Goal: Transaction & Acquisition: Purchase product/service

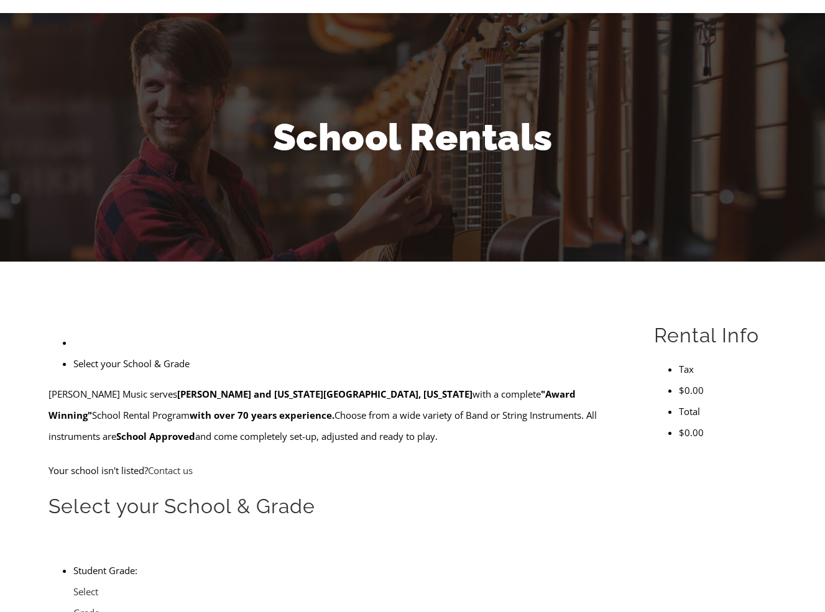
scroll to position [102, 0]
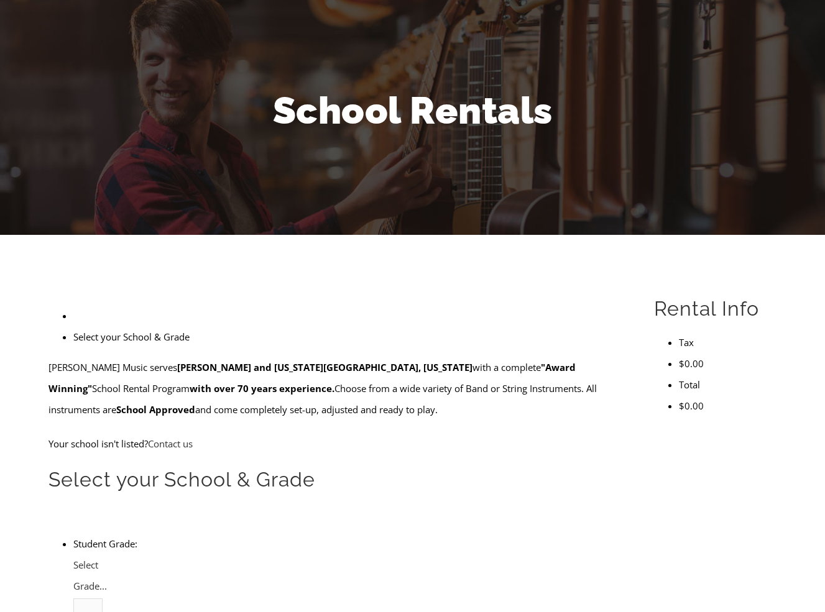
click at [222, 580] on span "Select School..." at bounding box center [179, 587] width 134 height 15
type input "penn wood"
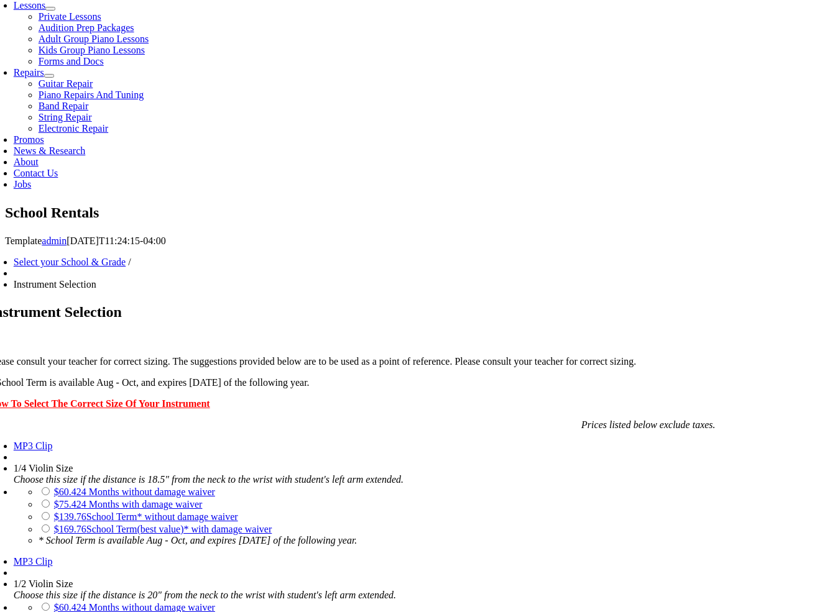
scroll to position [578, 0]
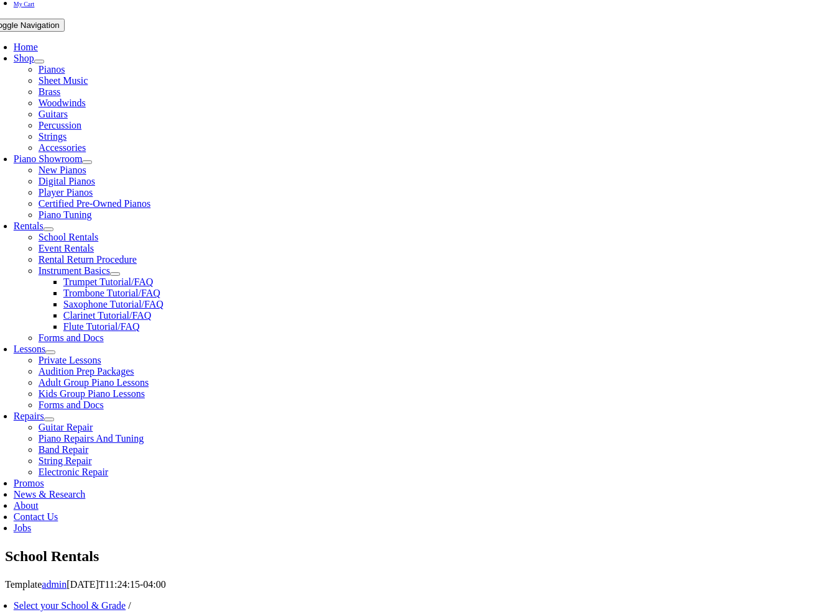
scroll to position [231, 0]
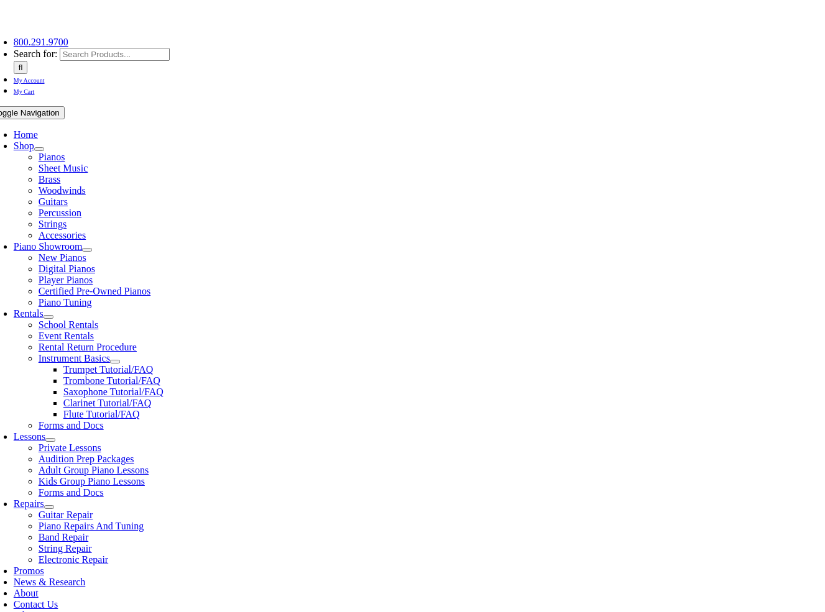
scroll to position [145, 0]
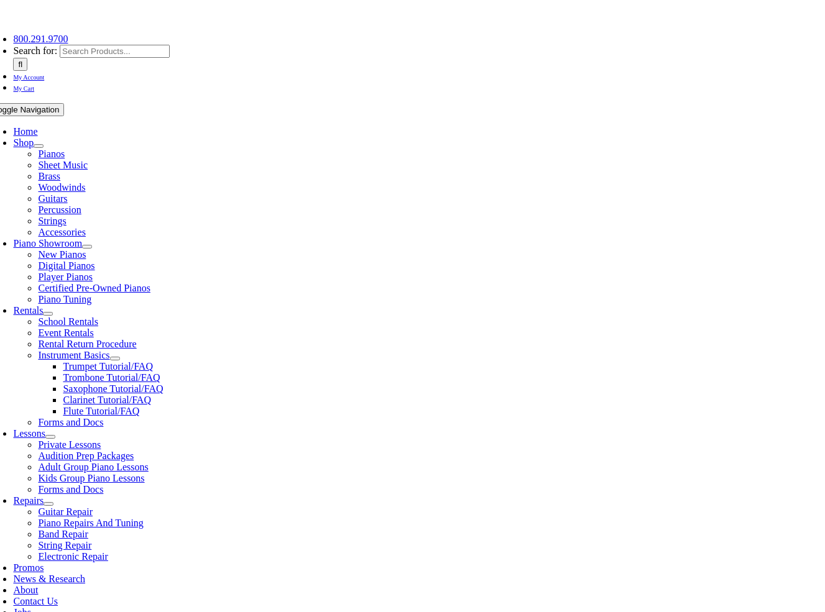
type input "1"
type input "Makayla"
type input "Kull"
type input "Constellations"
type input "4843548896"
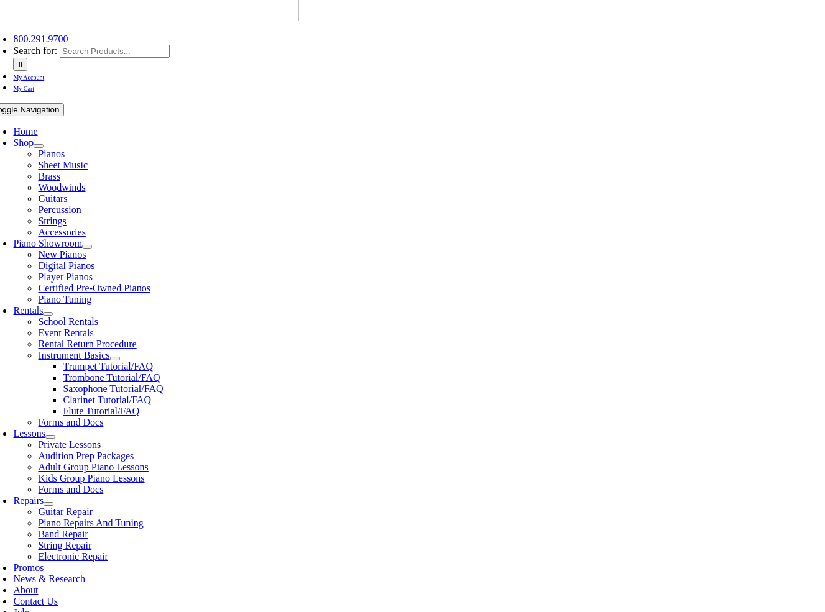
scroll to position [1, 0]
type input "28129534"
type input "01/24/2028"
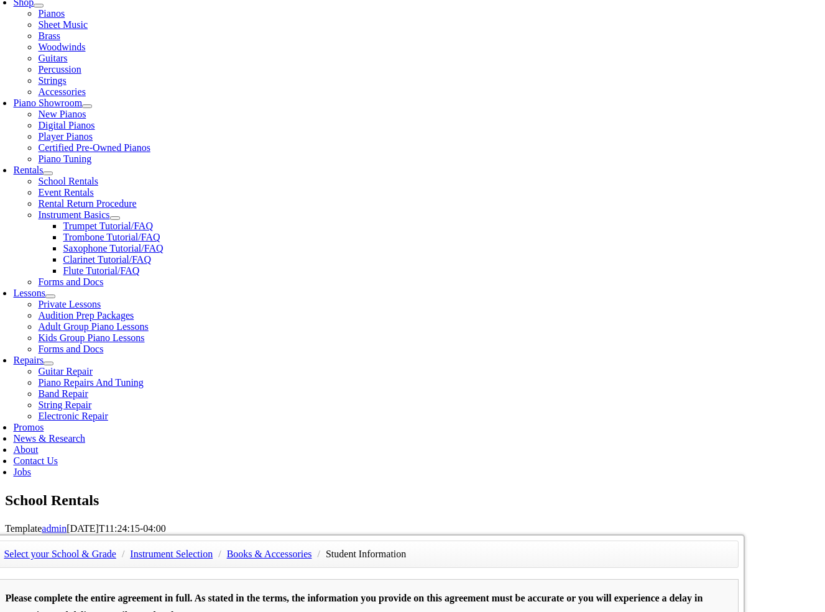
scroll to position [311, 0]
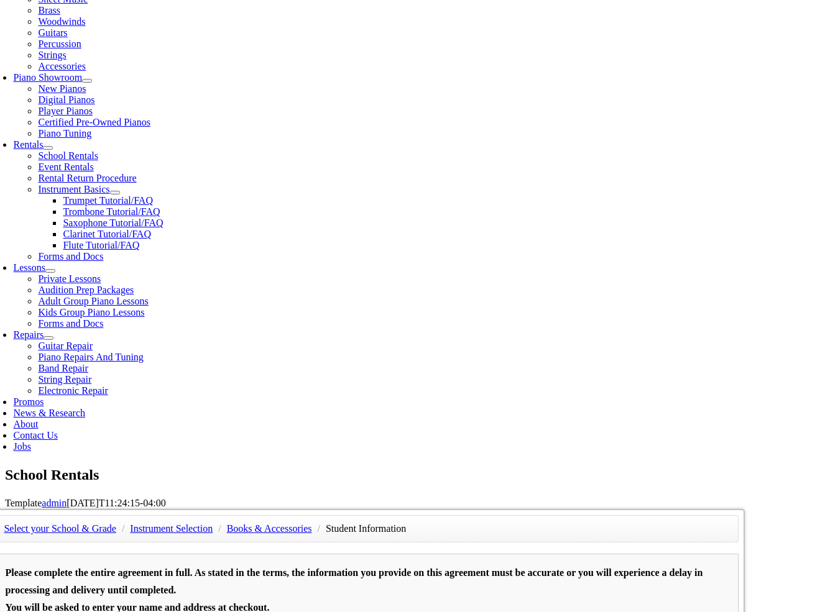
type input "Melissa Kull"
type input "6109966262"
type input "None"
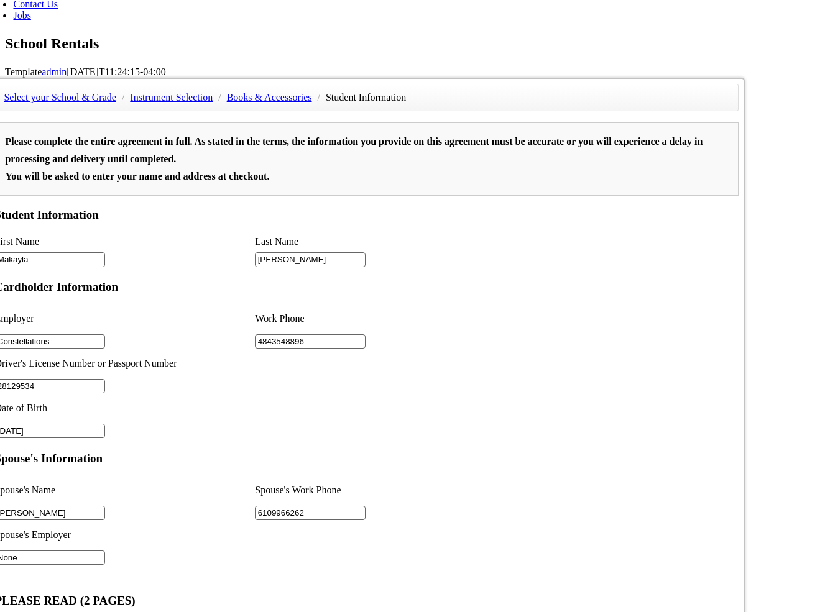
scroll to position [749, 0]
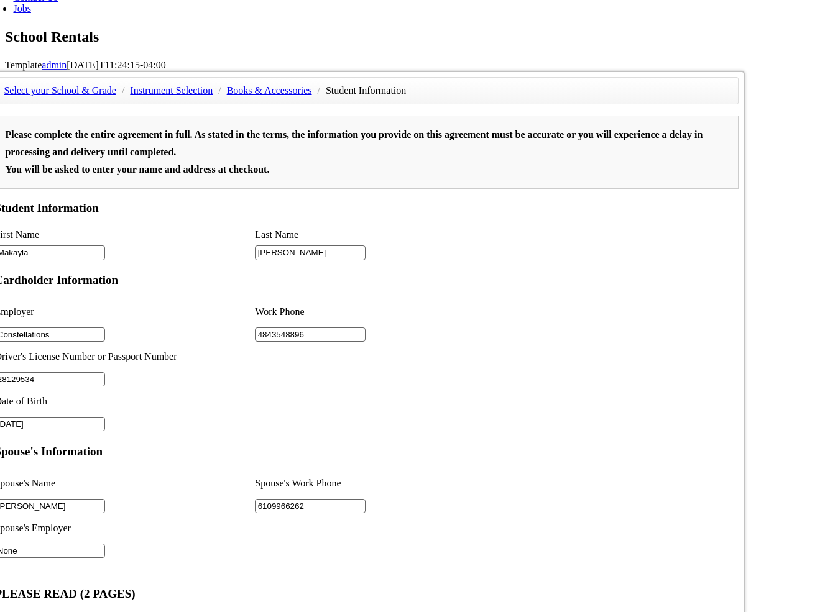
type input "2"
type input "None"
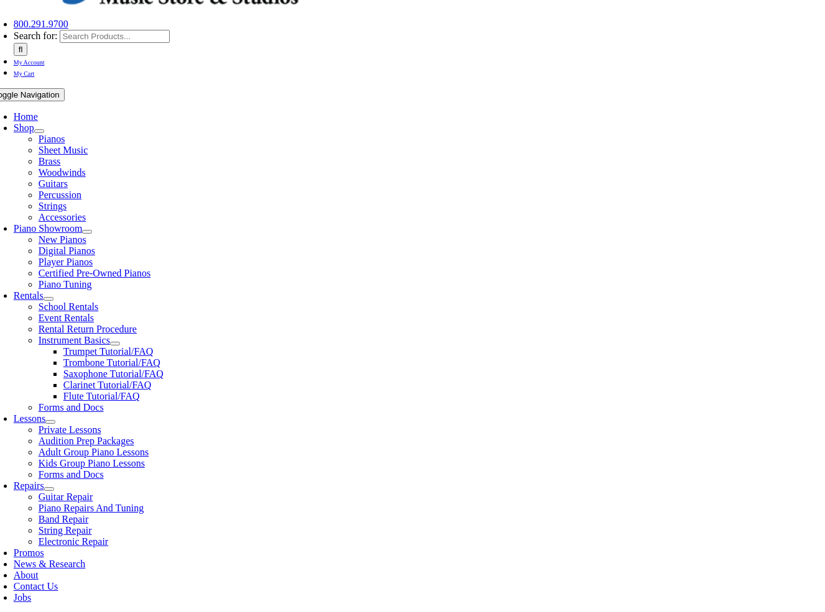
scroll to position [161, 0]
select select "PA"
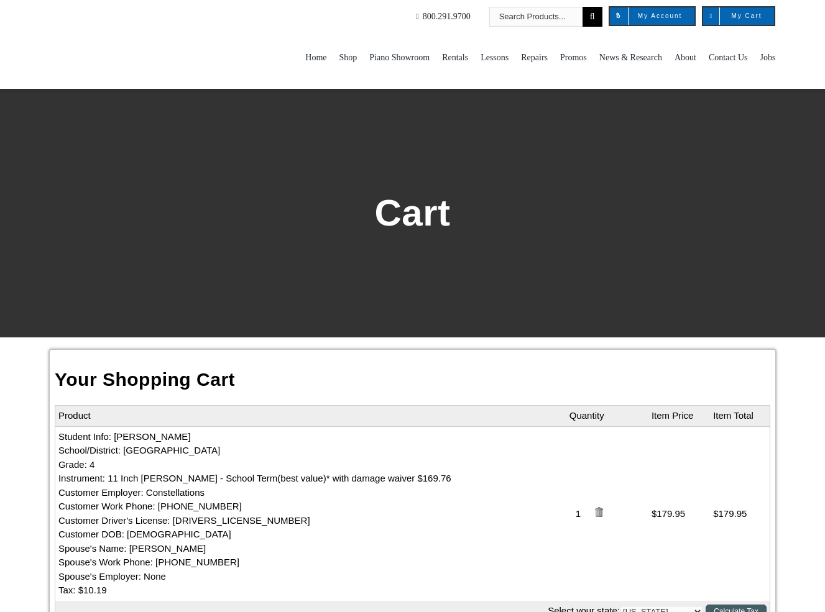
select select "PA"
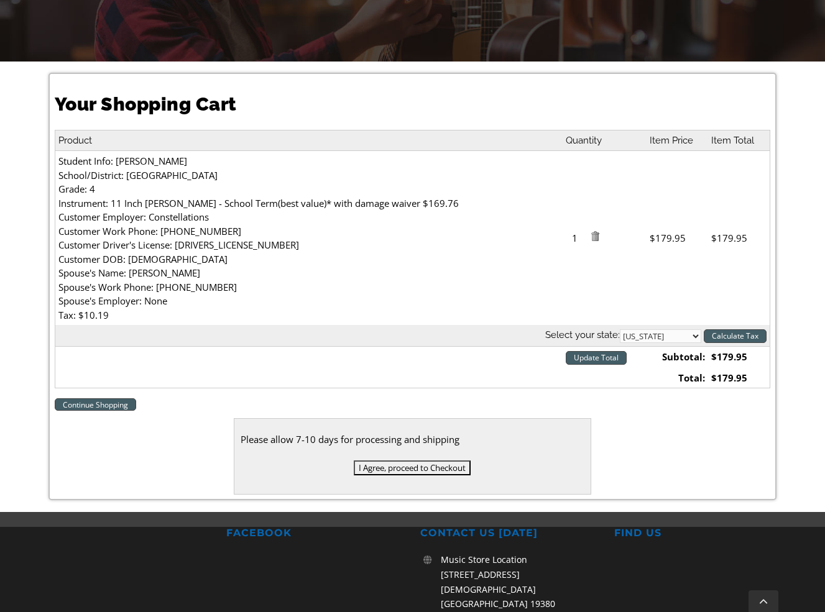
scroll to position [274, 0]
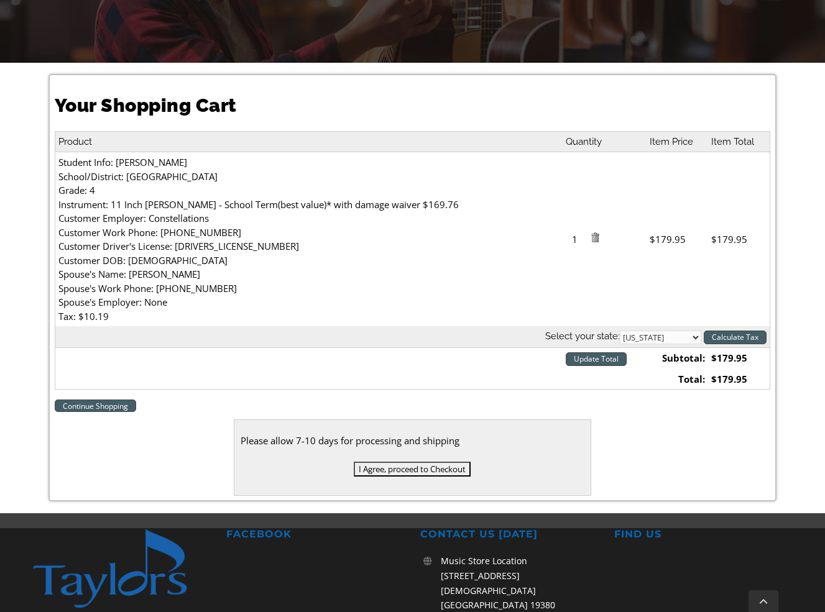
click at [418, 467] on input "I Agree, proceed to Checkout" at bounding box center [412, 469] width 117 height 15
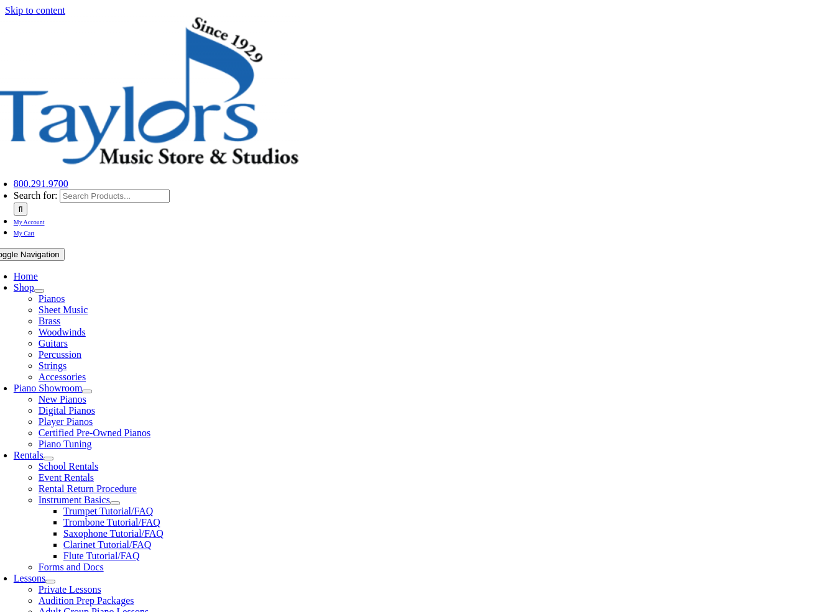
select select
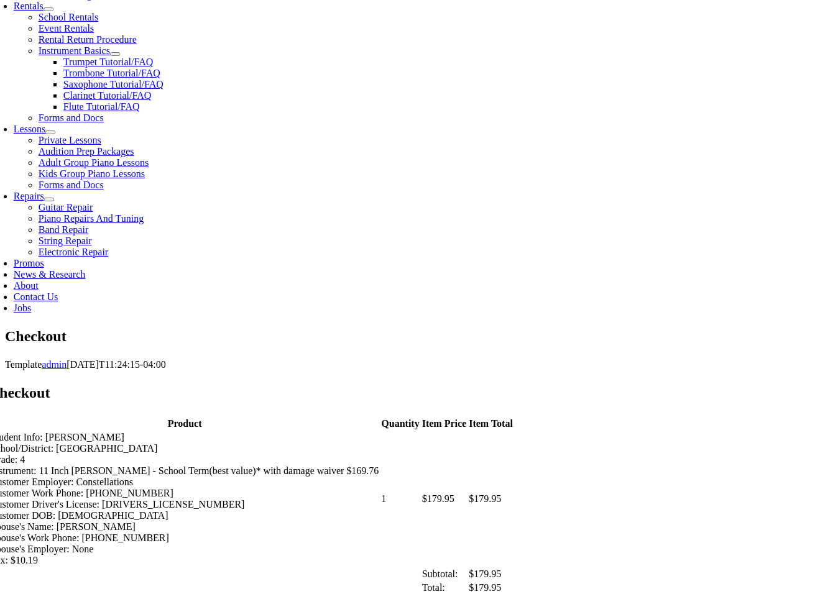
scroll to position [461, 0]
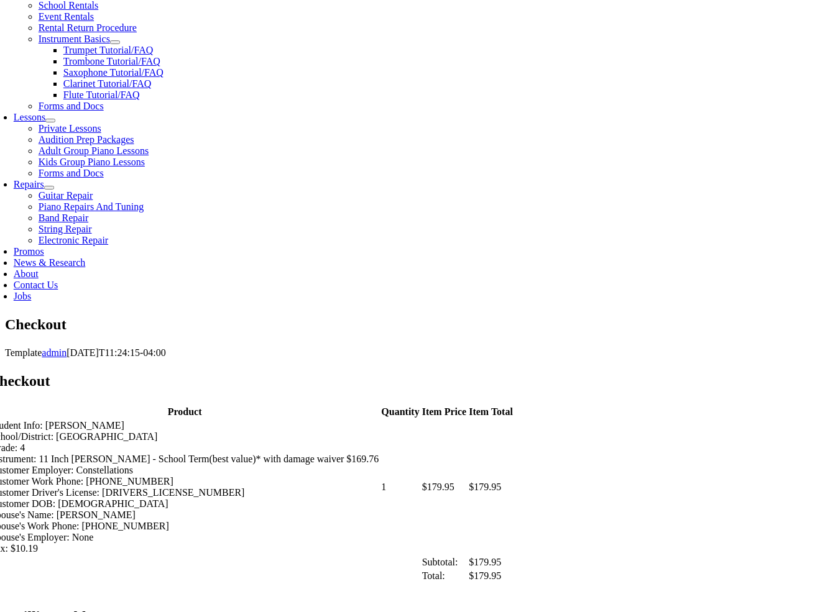
type input "[PERSON_NAME]"
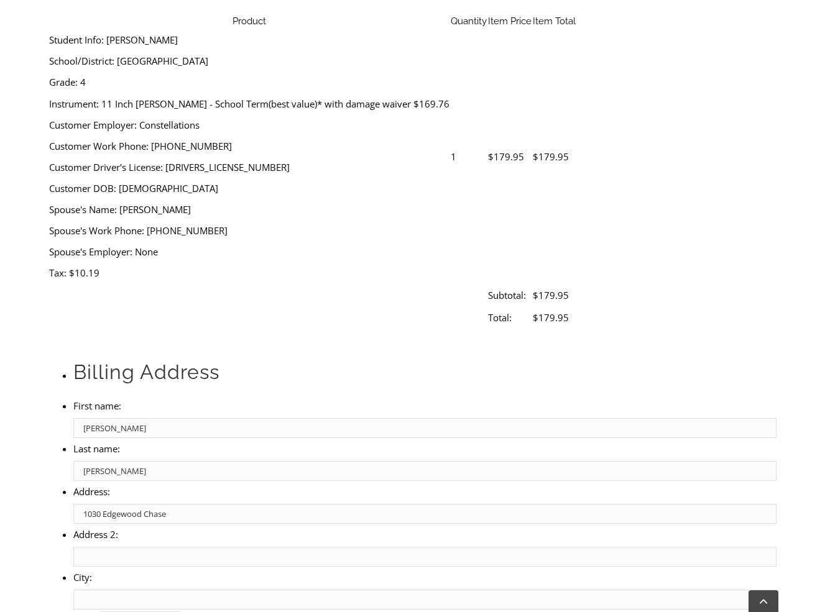
type input "1030 Edgewood Chase"
type input "[PERSON_NAME] [PERSON_NAME]"
select select "PA"
type input "19342"
select select "mastercard"
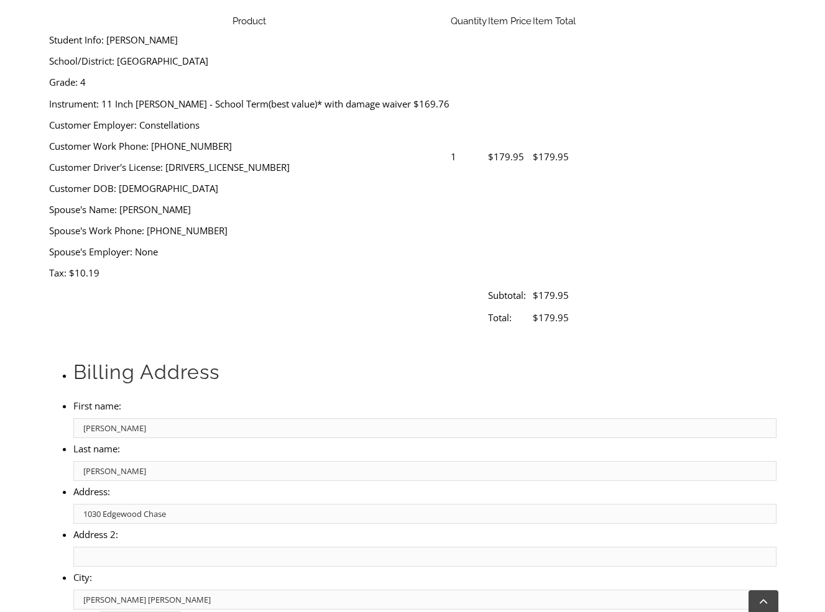
type input "[CREDIT_CARD_NUMBER]"
select select "11"
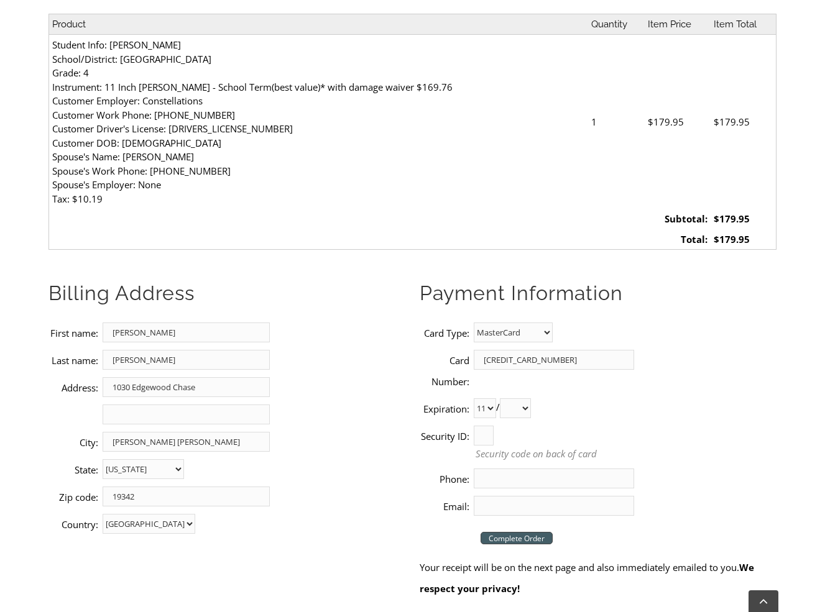
select select "2029"
click at [493, 426] on input "Security ID:" at bounding box center [484, 436] width 20 height 20
type input "178"
type input "6109966262"
type input "[PERSON_NAME][EMAIL_ADDRESS][PERSON_NAME][DOMAIN_NAME]"
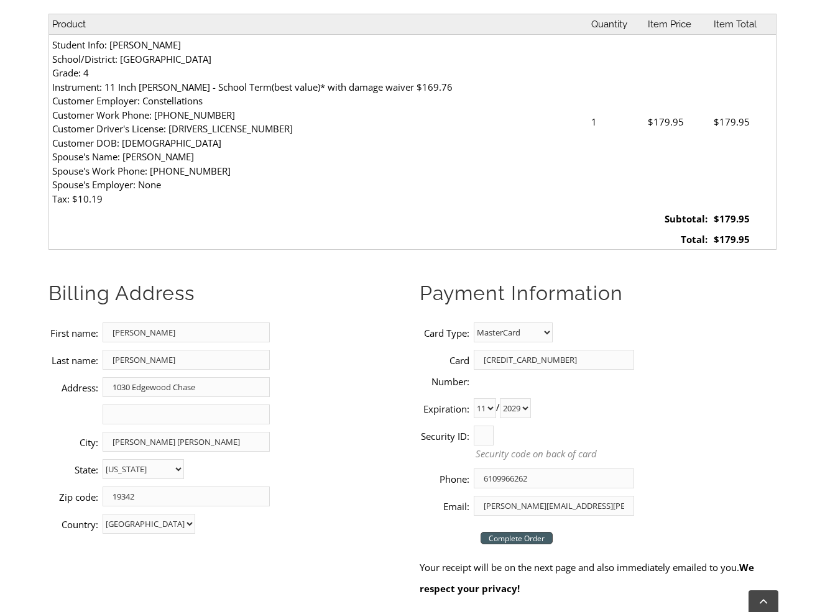
drag, startPoint x: 516, startPoint y: 409, endPoint x: 509, endPoint y: 411, distance: 7.9
click at [513, 532] on input "Complete Order" at bounding box center [516, 538] width 72 height 12
